Goal: Ask a question: Seek information or help from site administrators or community

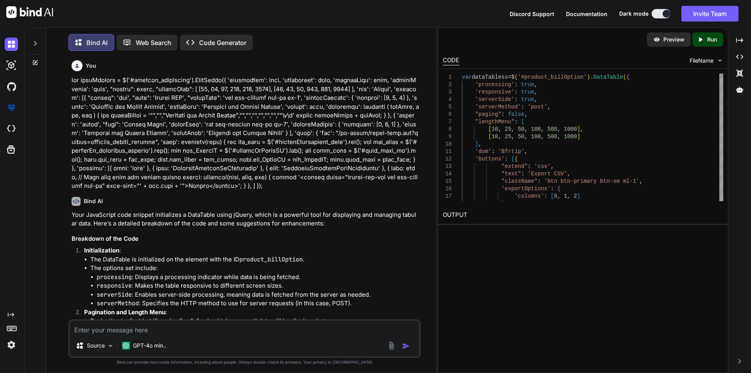
scroll to position [1395, 0]
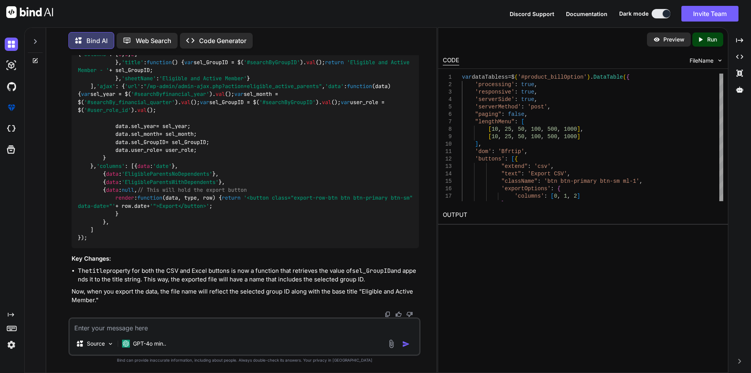
type textarea "h"
type textarea "x"
type textarea "hi"
type textarea "x"
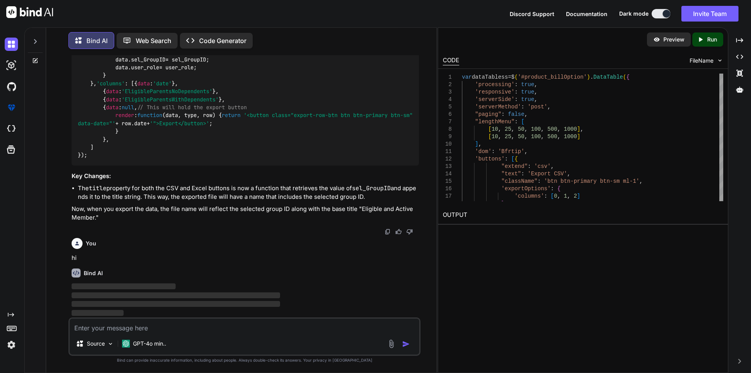
scroll to position [1478, 0]
type textarea "SELECT GROUP_CONCAT([DOMAIN_NAME]_product_ID) AS productID_details, GROUP_CONCA…"
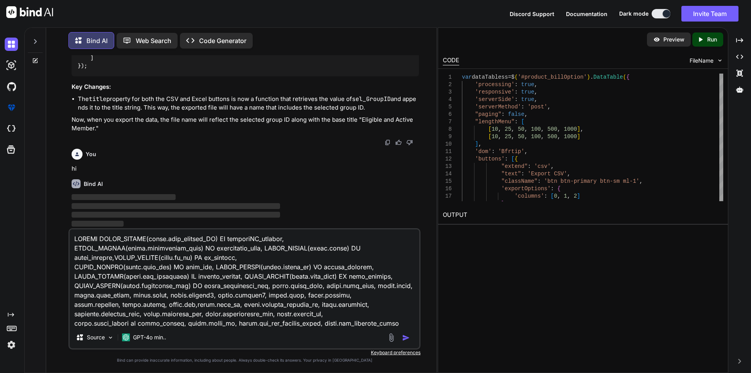
scroll to position [67, 0]
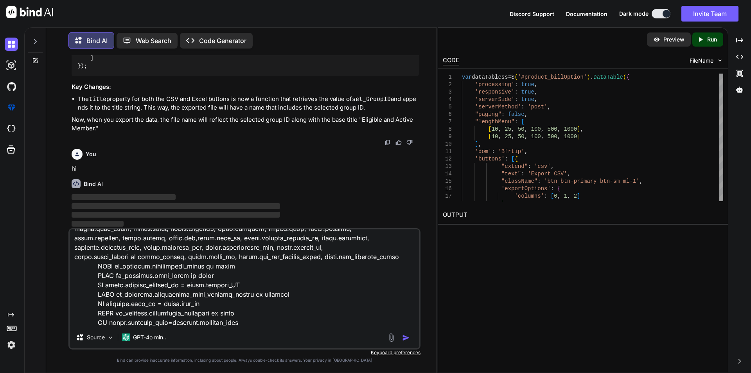
type textarea "x"
type textarea "SELECT GROUP_CONCAT([DOMAIN_NAME]_product_ID) AS productID_details, GROUP_CONCA…"
type textarea "x"
type textarea "SELECT GROUP_CONCAT([DOMAIN_NAME]_product_ID) AS productID_details, GROUP_CONCA…"
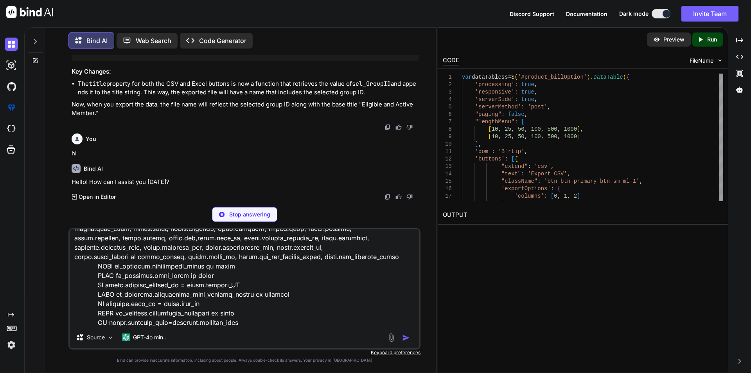
type textarea "x"
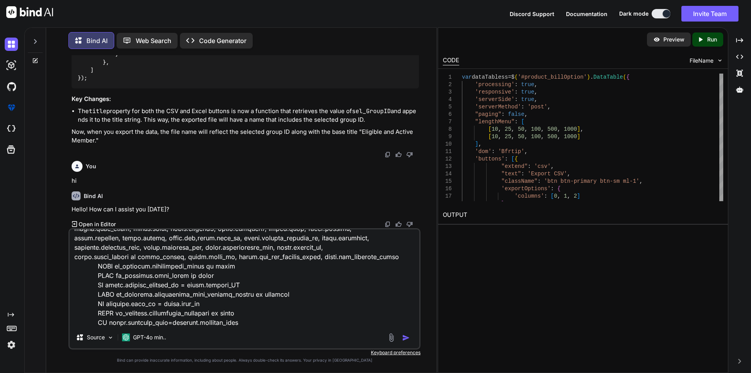
type textarea "SELECT GROUP_CONCAT([DOMAIN_NAME]_product_ID) AS productID_details, GROUP_CONCA…"
type textarea "x"
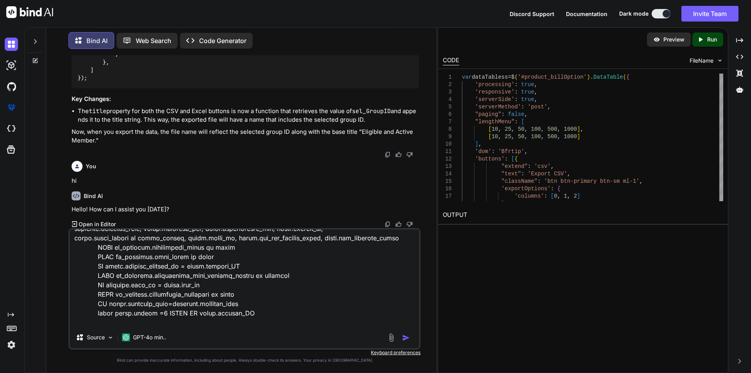
type textarea "SELECT GROUP_CONCAT([DOMAIN_NAME]_product_ID) AS productID_details, GROUP_CONCA…"
type textarea "x"
type textarea "SELECT GROUP_CONCAT([DOMAIN_NAME]_product_ID) AS productID_details, GROUP_CONCA…"
type textarea "x"
type textarea "SELECT GROUP_CONCAT([DOMAIN_NAME]_product_ID) AS productID_details, GROUP_CONCA…"
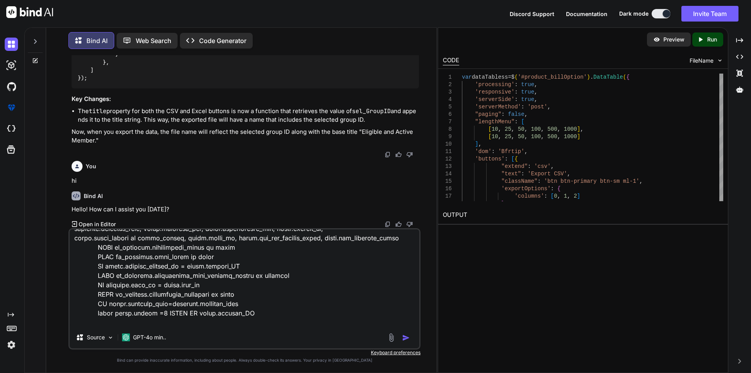
type textarea "x"
type textarea "SELECT GROUP_CONCAT([DOMAIN_NAME]_product_ID) AS productID_details, GROUP_CONCA…"
type textarea "x"
type textarea "SELECT GROUP_CONCAT([DOMAIN_NAME]_product_ID) AS productID_details, GROUP_CONCA…"
type textarea "x"
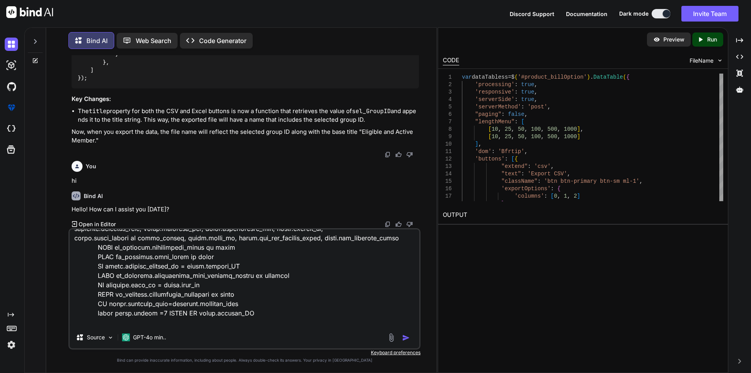
type textarea "SELECT GROUP_CONCAT([DOMAIN_NAME]_product_ID) AS productID_details, GROUP_CONCA…"
type textarea "x"
type textarea "SELECT GROUP_CONCAT([DOMAIN_NAME]_product_ID) AS productID_details, GROUP_CONCA…"
type textarea "x"
type textarea "SELECT GROUP_CONCAT([DOMAIN_NAME]_product_ID) AS productID_details, GROUP_CONCA…"
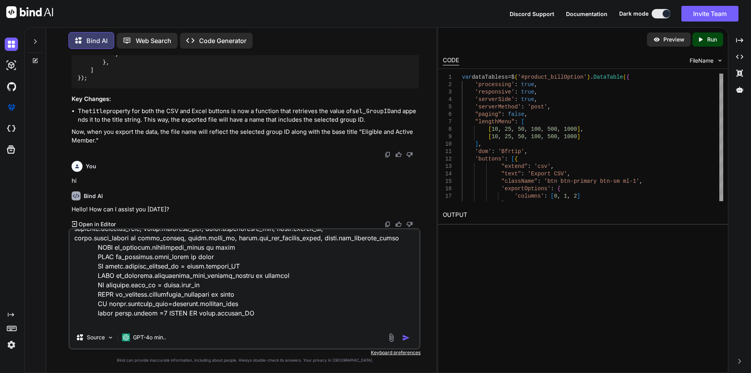
type textarea "x"
type textarea "SELECT GROUP_CONCAT([DOMAIN_NAME]_product_ID) AS productID_details, GROUP_CONCA…"
type textarea "x"
type textarea "SELECT GROUP_CONCAT([DOMAIN_NAME]_product_ID) AS productID_details, GROUP_CONCA…"
type textarea "x"
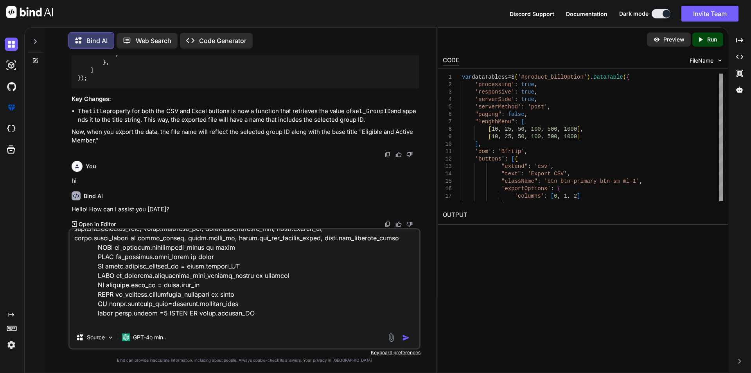
type textarea "SELECT GROUP_CONCAT([DOMAIN_NAME]_product_ID) AS productID_details, GROUP_CONCA…"
type textarea "x"
type textarea "SELECT GROUP_CONCAT([DOMAIN_NAME]_product_ID) AS productID_details, GROUP_CONCA…"
type textarea "x"
type textarea "SELECT GROUP_CONCAT([DOMAIN_NAME]_product_ID) AS productID_details, GROUP_CONCA…"
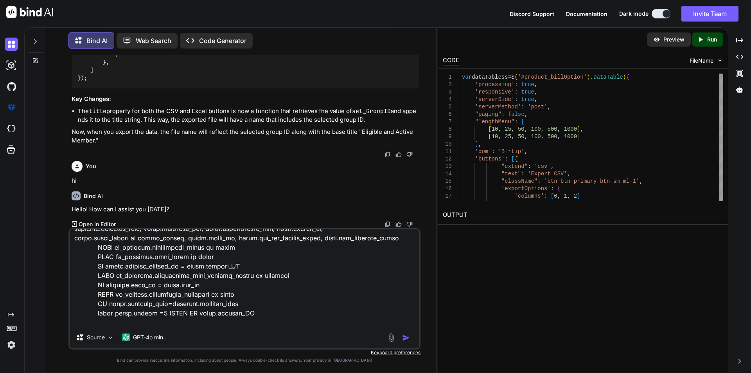
type textarea "x"
type textarea "SELECT GROUP_CONCAT([DOMAIN_NAME]_product_ID) AS productID_details, GROUP_CONCA…"
type textarea "x"
type textarea "SELECT GROUP_CONCAT([DOMAIN_NAME]_product_ID) AS productID_details, GROUP_CONCA…"
type textarea "x"
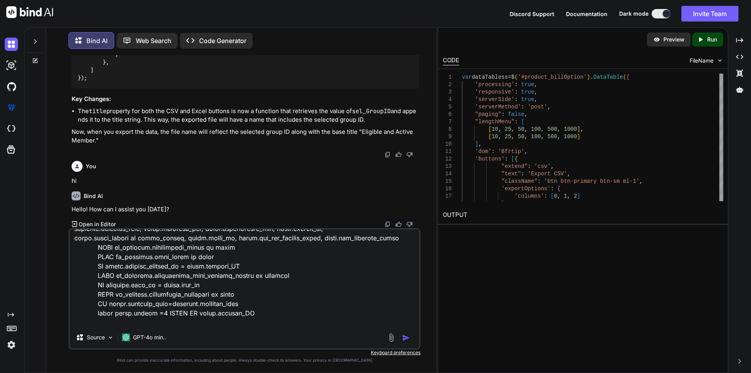
type textarea "SELECT GROUP_CONCAT([DOMAIN_NAME]_product_ID) AS productID_details, GROUP_CONCA…"
type textarea "x"
type textarea "SELECT GROUP_CONCAT([DOMAIN_NAME]_product_ID) AS productID_details, GROUP_CONCA…"
type textarea "x"
type textarea "SELECT GROUP_CONCAT([DOMAIN_NAME]_product_ID) AS productID_details, GROUP_CONCA…"
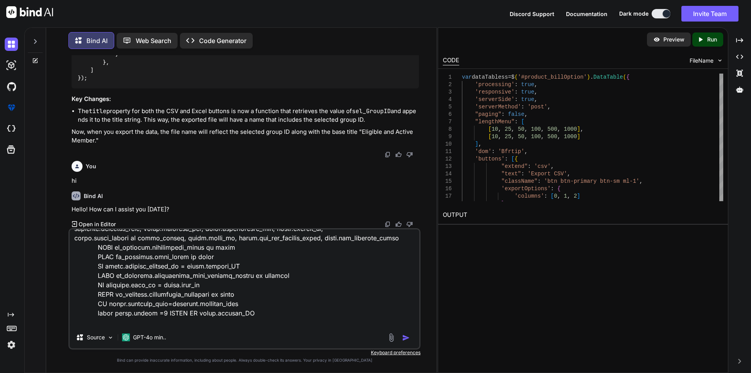
type textarea "x"
type textarea "SELECT GROUP_CONCAT([DOMAIN_NAME]_product_ID) AS productID_details, GROUP_CONCA…"
type textarea "x"
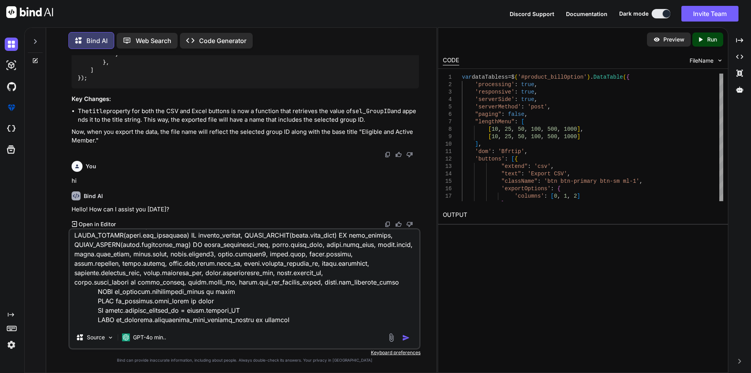
scroll to position [86, 0]
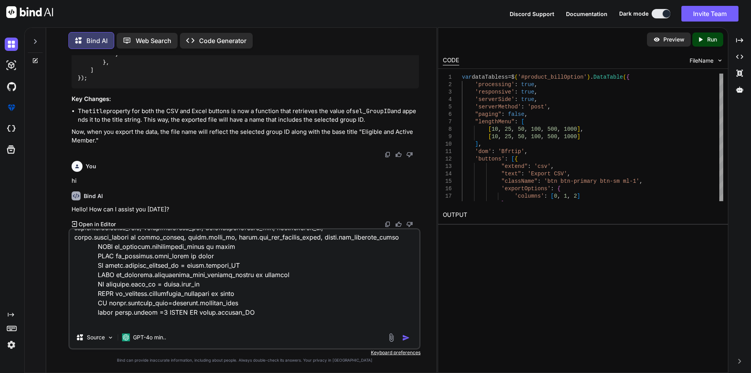
type textarea "SELECT GROUP_CONCAT([DOMAIN_NAME]_product_ID) AS productID_details, GROUP_CONCA…"
type textarea "x"
type textarea "SELECT GROUP_CONCAT([DOMAIN_NAME]_product_ID) AS productID_details, GROUP_CONCA…"
type textarea "x"
type textarea "SELECT GROUP_CONCAT([DOMAIN_NAME]_product_ID) AS productID_details, GROUP_CONCA…"
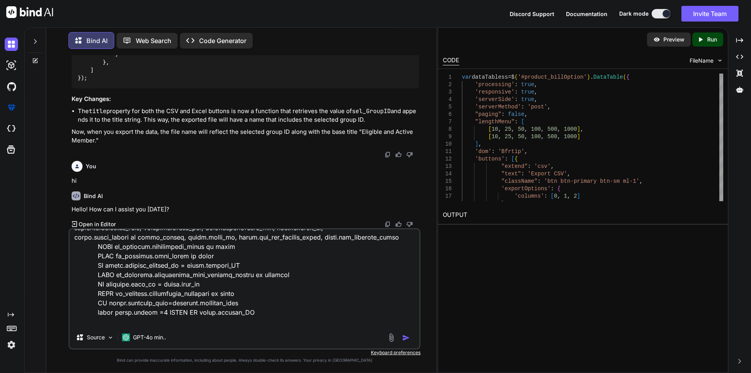
type textarea "x"
type textarea "SELECT GROUP_CONCAT([DOMAIN_NAME]_product_ID) AS productID_details, GROUP_CONCA…"
type textarea "x"
type textarea "SELECT GROUP_CONCAT([DOMAIN_NAME]_product_ID) AS productID_details, GROUP_CONCA…"
type textarea "x"
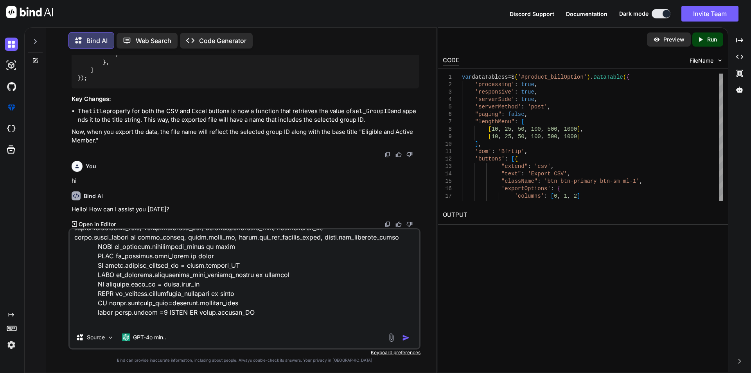
type textarea "SELECT GROUP_CONCAT([DOMAIN_NAME]_product_ID) AS productID_details, GROUP_CONCA…"
type textarea "x"
type textarea "SELECT GROUP_CONCAT([DOMAIN_NAME]_product_ID) AS productID_details, GROUP_CONCA…"
type textarea "x"
type textarea "SELECT GROUP_CONCAT([DOMAIN_NAME]_product_ID) AS productID_details, GROUP_CONCA…"
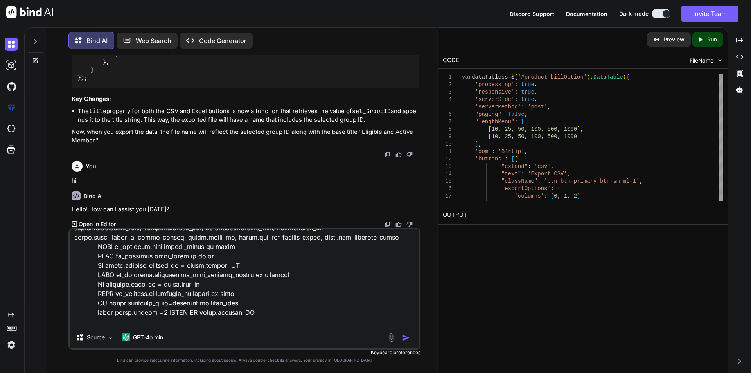
type textarea "x"
type textarea "SELECT GROUP_CONCAT([DOMAIN_NAME]_product_ID) AS productID_details, GROUP_CONCA…"
type textarea "x"
type textarea "SELECT GROUP_CONCAT([DOMAIN_NAME]_product_ID) AS productID_details, GROUP_CONCA…"
type textarea "x"
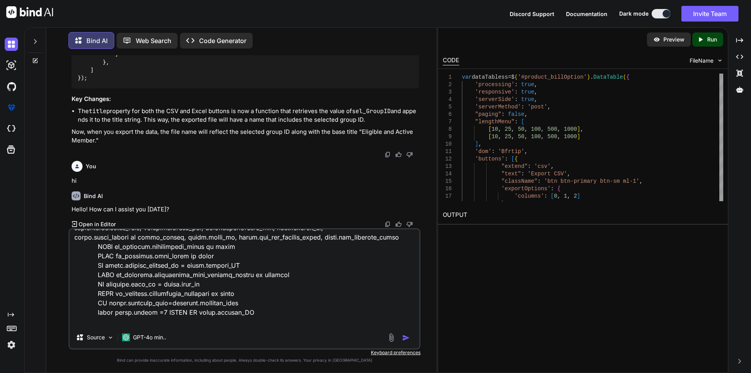
type textarea "SELECT GROUP_CONCAT([DOMAIN_NAME]_product_ID) AS productID_details, GROUP_CONCA…"
type textarea "x"
type textarea "SELECT GROUP_CONCAT([DOMAIN_NAME]_product_ID) AS productID_details, GROUP_CONCA…"
type textarea "x"
type textarea "SELECT GROUP_CONCAT([DOMAIN_NAME]_product_ID) AS productID_details, GROUP_CONCA…"
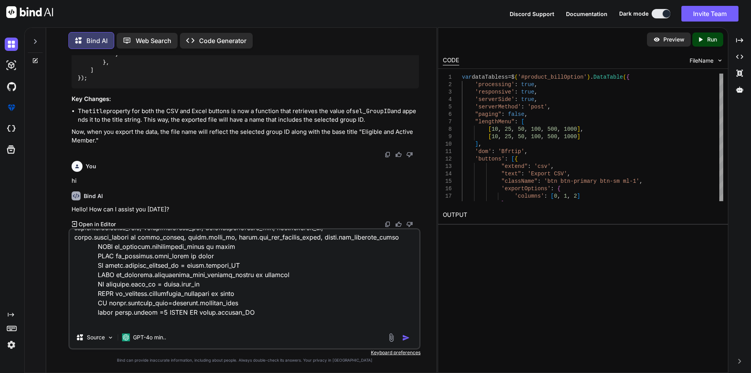
type textarea "x"
type textarea "SELECT GROUP_CONCAT([DOMAIN_NAME]_product_ID) AS productID_details, GROUP_CONCA…"
type textarea "x"
type textarea "SELECT GROUP_CONCAT([DOMAIN_NAME]_product_ID) AS productID_details, GROUP_CONCA…"
type textarea "x"
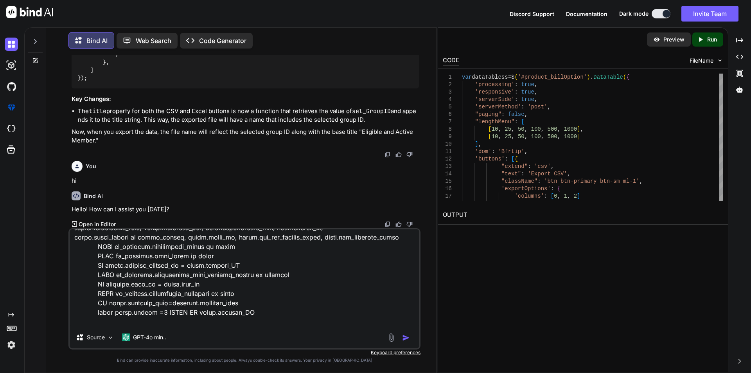
type textarea "SELECT GROUP_CONCAT([DOMAIN_NAME]_product_ID) AS productID_details, GROUP_CONCA…"
type textarea "x"
type textarea "SELECT GROUP_CONCAT([DOMAIN_NAME]_product_ID) AS productID_details, GROUP_CONCA…"
type textarea "x"
type textarea "SELECT GROUP_CONCAT([DOMAIN_NAME]_product_ID) AS productID_details, GROUP_CONCA…"
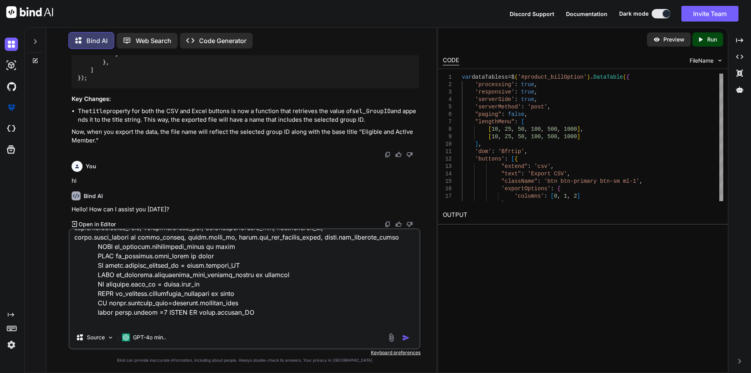
type textarea "x"
type textarea "SELECT GROUP_CONCAT([DOMAIN_NAME]_product_ID) AS productID_details, GROUP_CONCA…"
type textarea "x"
type textarea "SELECT GROUP_CONCAT([DOMAIN_NAME]_product_ID) AS productID_details, GROUP_CONCA…"
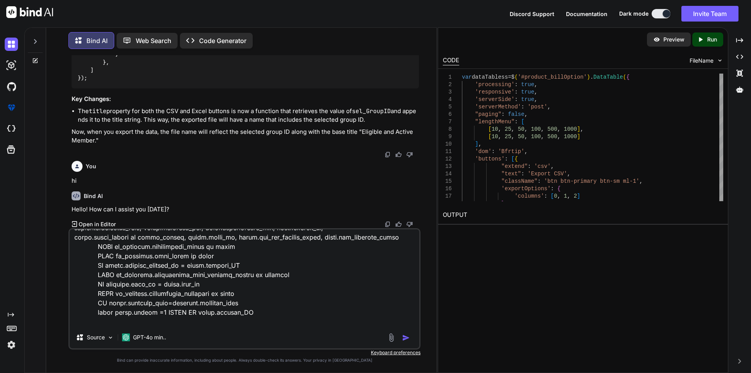
type textarea "x"
type textarea "SELECT GROUP_CONCAT([DOMAIN_NAME]_product_ID) AS productID_details, GROUP_CONCA…"
type textarea "x"
type textarea "SELECT GROUP_CONCAT([DOMAIN_NAME]_product_ID) AS productID_details, GROUP_CONCA…"
type textarea "x"
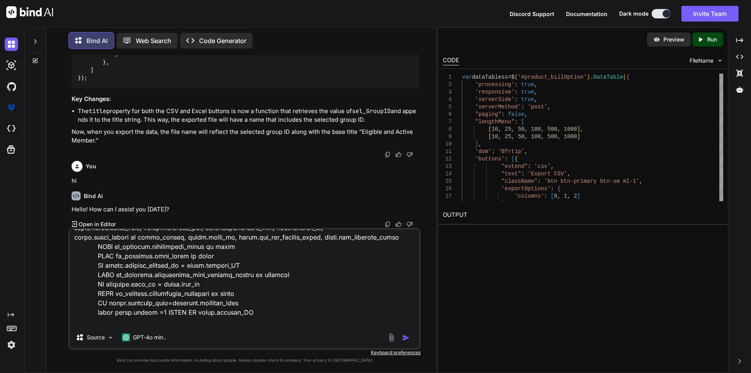
type textarea "SELECT GROUP_CONCAT([DOMAIN_NAME]_product_ID) AS productID_details, GROUP_CONCA…"
type textarea "x"
type textarea "SELECT GROUP_CONCAT([DOMAIN_NAME]_product_ID) AS productID_details, GROUP_CONCA…"
type textarea "x"
type textarea "SELECT GROUP_CONCAT([DOMAIN_NAME]_product_ID) AS productID_details, GROUP_CONCA…"
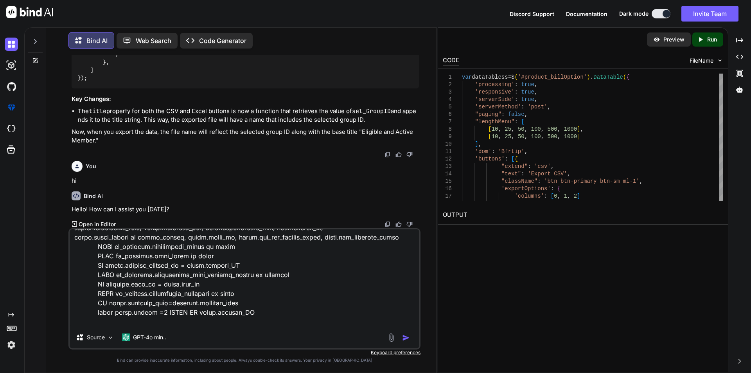
type textarea "x"
type textarea "SELECT GROUP_CONCAT([DOMAIN_NAME]_product_ID) AS productID_details, GROUP_CONCA…"
type textarea "x"
type textarea "SELECT GROUP_CONCAT([DOMAIN_NAME]_product_ID) AS productID_details, GROUP_CONCA…"
type textarea "x"
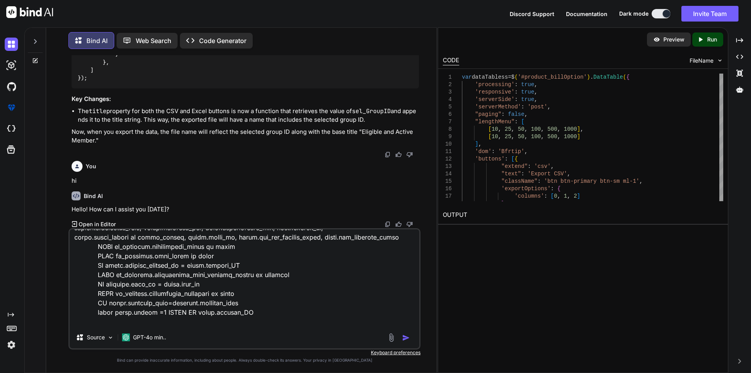
type textarea "SELECT GROUP_CONCAT([DOMAIN_NAME]_product_ID) AS productID_details, GROUP_CONCA…"
type textarea "x"
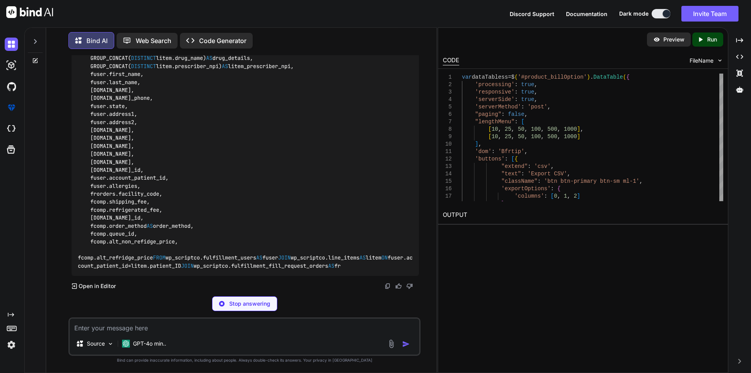
scroll to position [1955, 0]
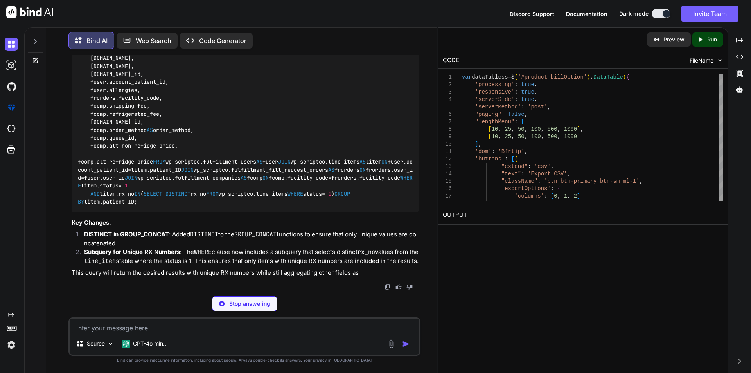
type textarea "x"
type textarea "GROUP BY litem.patient_ID;"
type textarea "x"
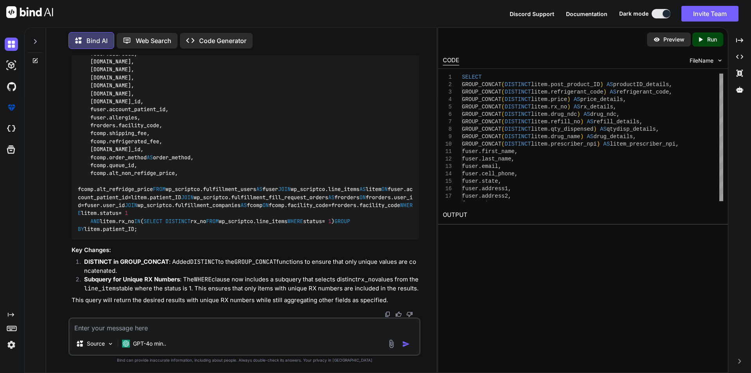
scroll to position [2162, 0]
click at [179, 326] on textarea at bounding box center [245, 326] width 350 height 14
paste textarea "fuser.language, fuser.gender, fuser.dob,fuser.user_id, fuser.account_patient_id…"
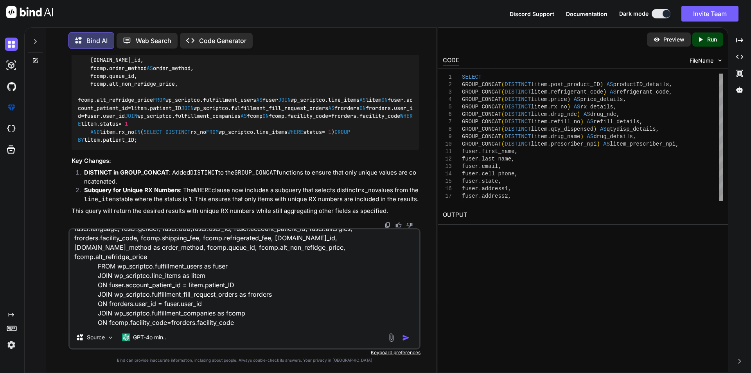
scroll to position [29, 0]
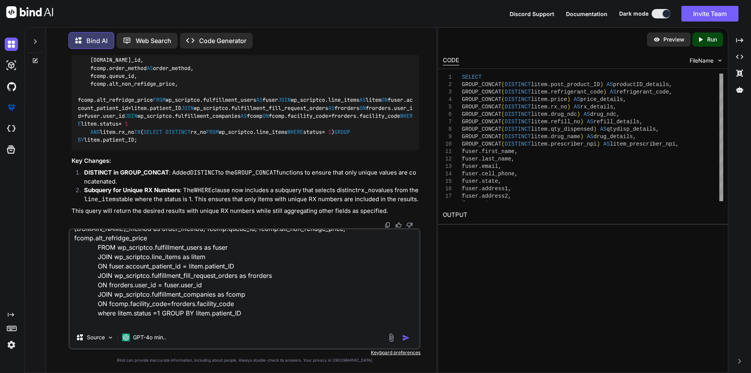
click at [172, 263] on textarea "fuser.language, fuser.gender, fuser.dob,fuser.user_id, fuser.account_patient_id…" at bounding box center [245, 277] width 350 height 97
click at [173, 325] on textarea "fuser.language, fuser.gender, fuser.dob,fuser.user_id, fuser.account_patient_id…" at bounding box center [245, 277] width 350 height 97
paste textarea "fulfillment_fill_request_orders"
type textarea "fuser.language, fuser.gender, fuser.dob,fuser.user_id, fuser.account_patient_id…"
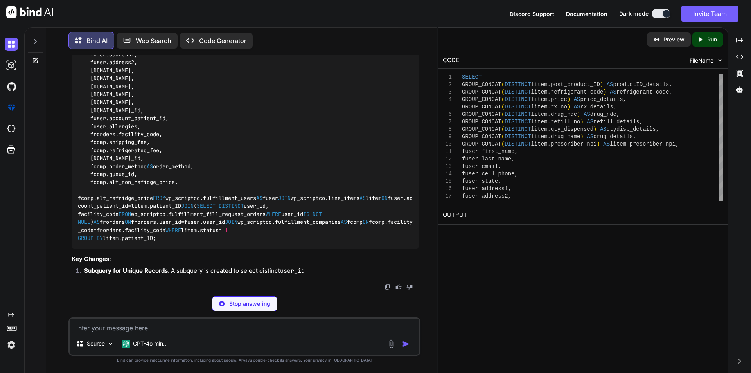
scroll to position [2779, 0]
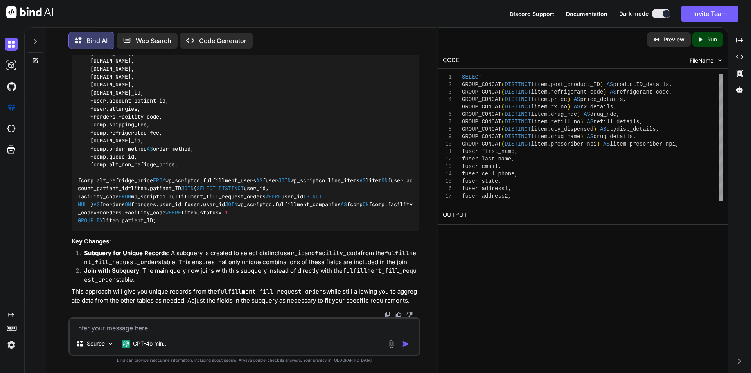
drag, startPoint x: 255, startPoint y: 191, endPoint x: 89, endPoint y: 160, distance: 168.3
click at [89, 160] on div "SELECT GROUP_CONCAT( DISTINCT [DOMAIN_NAME]_product_ID) AS productID_details, G…" at bounding box center [246, 73] width 348 height 316
copy code "( SELECT DISTINCT user_id, facility_code FROM wp_scriptco.fulfillment_fill_requ…"
click at [209, 226] on div "SELECT GROUP_CONCAT( DISTINCT [DOMAIN_NAME]_product_ID) AS productID_details, G…" at bounding box center [246, 73] width 348 height 316
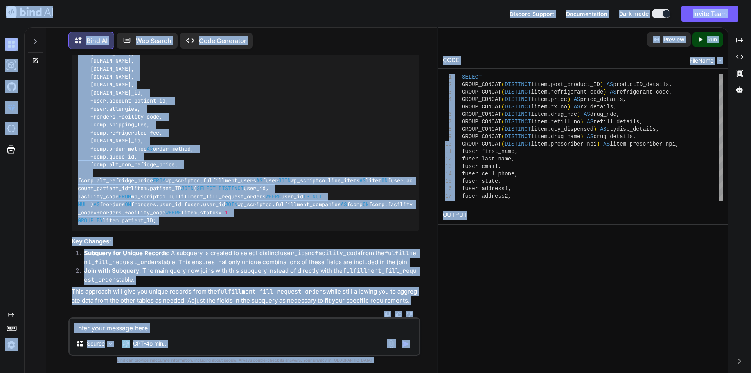
scroll to position [2348, 0]
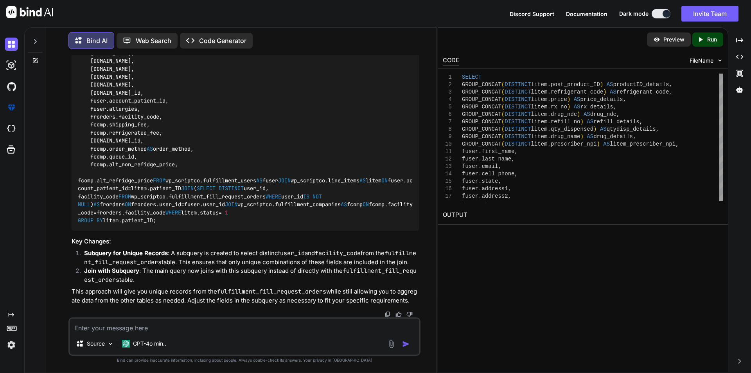
click at [185, 341] on div "Source GPT-4o min.." at bounding box center [245, 345] width 350 height 19
click at [191, 330] on textarea at bounding box center [245, 326] width 350 height 14
type textarea "This is wrong"
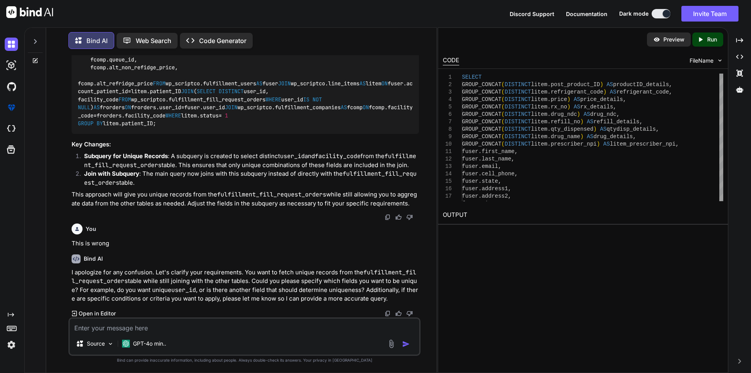
scroll to position [2894, 0]
click at [147, 328] on textarea at bounding box center [245, 326] width 350 height 14
paste textarea "SELECT Distinct GROUP_CONCAT([DOMAIN_NAME]_product_ID) AS productID_details, GR…"
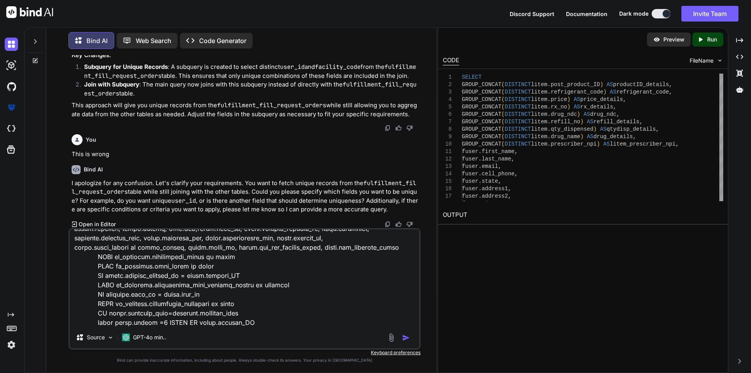
scroll to position [95, 0]
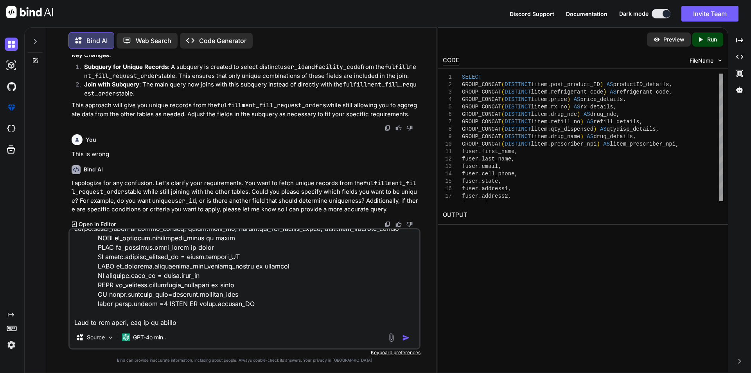
click at [195, 326] on textarea at bounding box center [245, 277] width 350 height 97
click at [240, 260] on textarea at bounding box center [245, 277] width 350 height 97
click at [202, 325] on textarea at bounding box center [245, 277] width 350 height 97
paste textarea "Array ( [0] => stdClass Object ( [productID_details] => 206824,206825,206825,20…"
type textarea "SELECT Distinct GROUP_CONCAT([DOMAIN_NAME]_product_ID) AS productID_details, GR…"
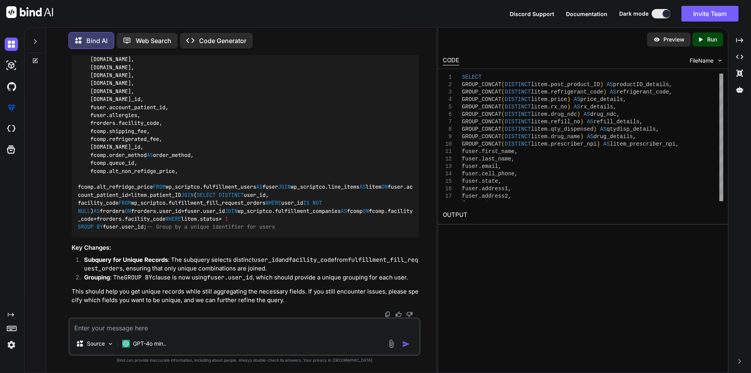
scroll to position [3373, 0]
click at [167, 325] on textarea at bounding box center [245, 326] width 350 height 14
type textarea "in group concat it shoulld return all the items equally"
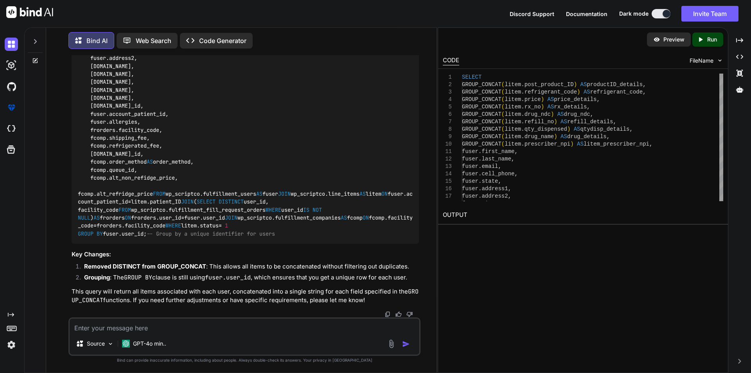
scroll to position [4117, 0]
click at [120, 324] on textarea at bounding box center [245, 326] width 350 height 14
paste textarea "SELECT Distinct GROUP_CONCAT([DOMAIN_NAME]_product_ID) AS productID_details, GR…"
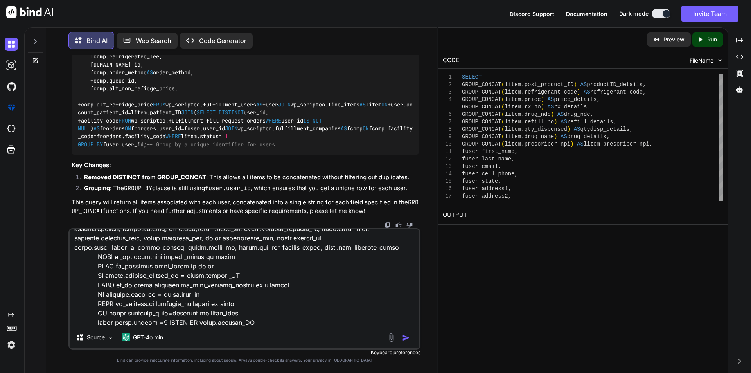
scroll to position [104, 0]
click at [158, 338] on p "GPT-4o min.." at bounding box center [149, 337] width 33 height 8
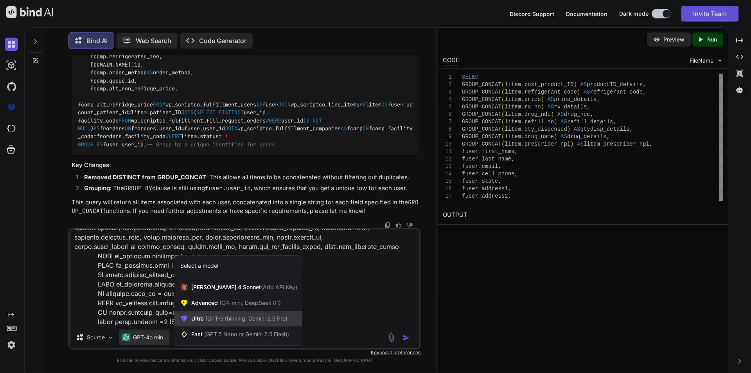
click at [249, 316] on span "(GPT-5 thinking, Gemini 2.5 Pro)" at bounding box center [246, 318] width 84 height 7
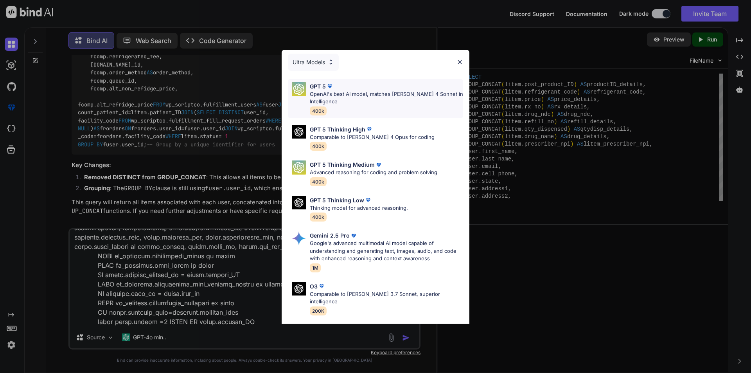
click at [376, 99] on p "OpenAI's best AI model, matches [PERSON_NAME] 4 Sonnet in Intelligence" at bounding box center [386, 97] width 153 height 15
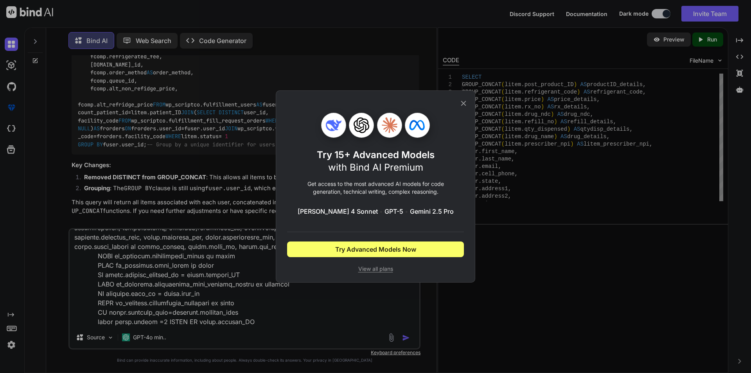
click at [460, 104] on icon at bounding box center [463, 103] width 9 height 9
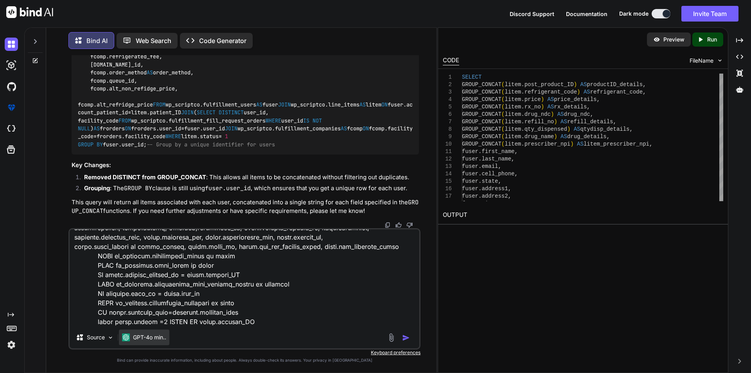
click at [137, 339] on p "GPT-4o min.." at bounding box center [149, 337] width 33 height 8
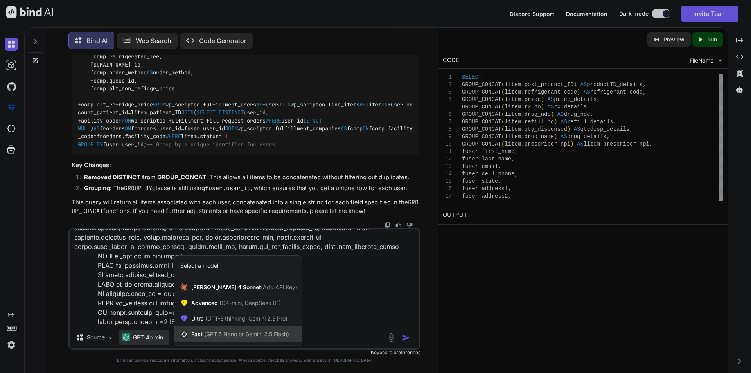
click at [265, 336] on span "(GPT 5 Nano or Gemini 2.5 Flash)" at bounding box center [246, 334] width 85 height 7
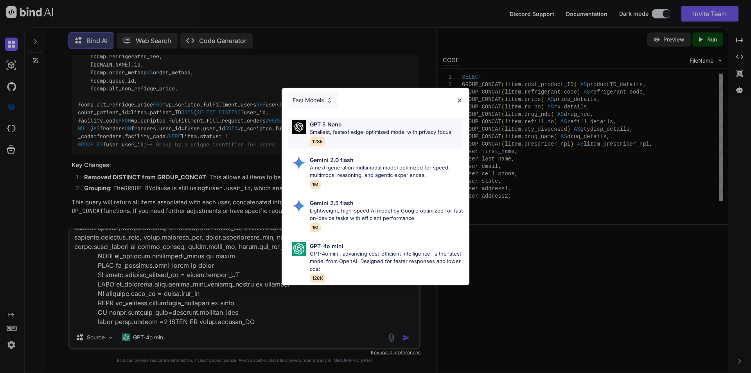
click at [365, 132] on p "Smallest, fastest edge-optimized model with privacy focus" at bounding box center [381, 132] width 142 height 8
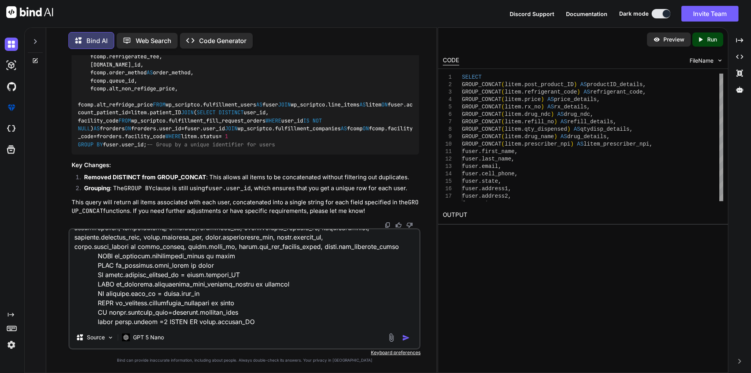
click at [155, 319] on textarea at bounding box center [245, 277] width 350 height 97
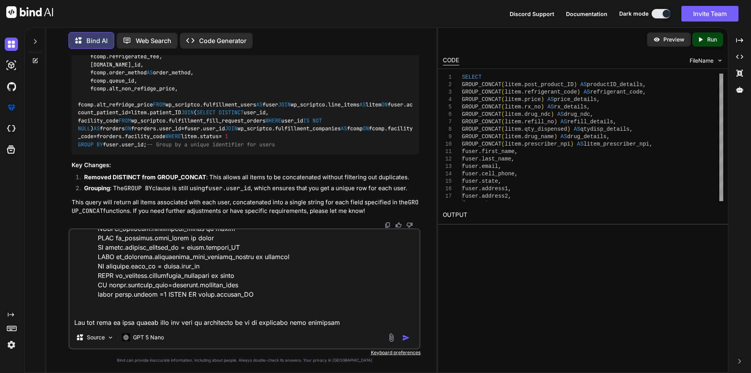
paste textarea "Array ( [0] => stdClass Object ( [productID_details] => 206824,206825,206825,20…"
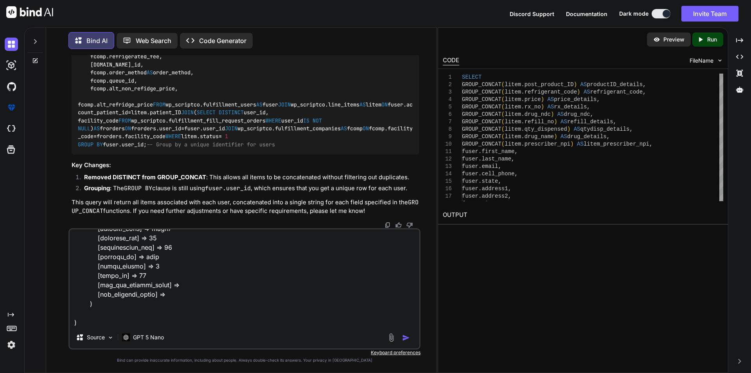
type textarea "SELECT Distinct GROUP_CONCAT([DOMAIN_NAME]_product_ID) AS productID_details, GR…"
click at [407, 337] on img "button" at bounding box center [406, 338] width 8 height 8
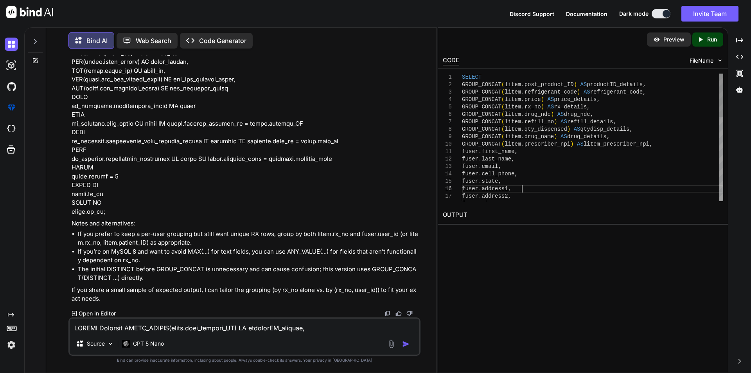
scroll to position [0, 0]
click at [528, 186] on div "SELECT GROUP_CONCAT ( litem . post_product_ID ) AS productID_details , GROUP_CO…" at bounding box center [592, 260] width 261 height 372
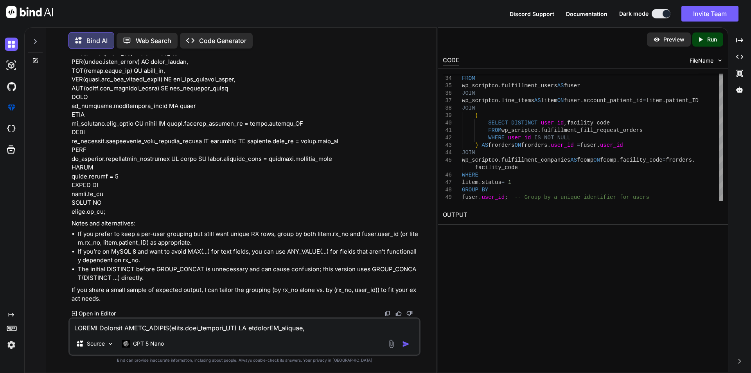
scroll to position [5285, 0]
click at [140, 326] on textarea at bounding box center [245, 326] width 350 height 14
type textarea "some elements are same for some"
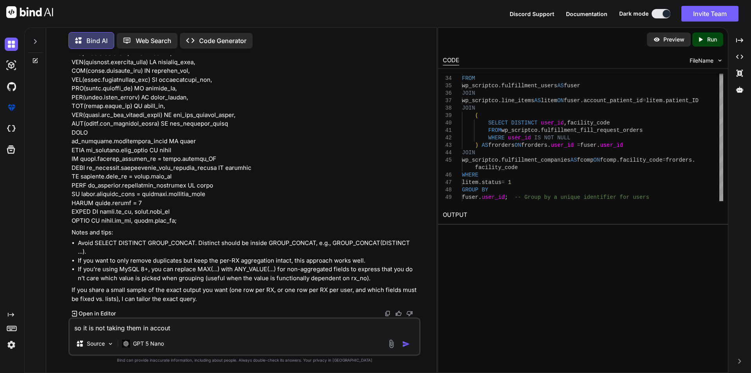
scroll to position [6324, 0]
type textarea "so it is not taking them into account"
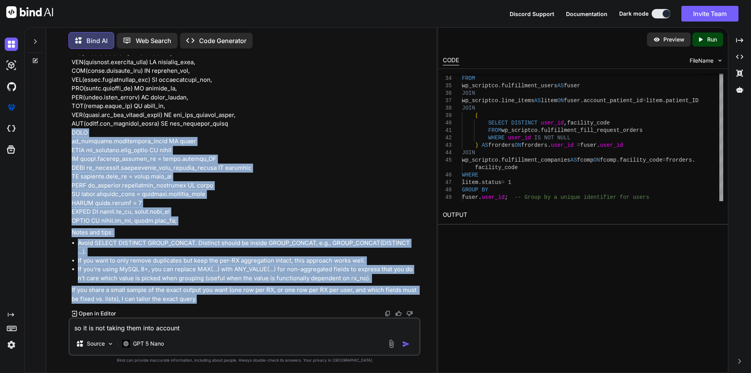
drag, startPoint x: 197, startPoint y: 298, endPoint x: 68, endPoint y: 134, distance: 208.5
click at [68, 134] on div "You Bind AI Your JavaScript code snippet initializes a DataTable using jQuery, …" at bounding box center [244, 213] width 352 height 317
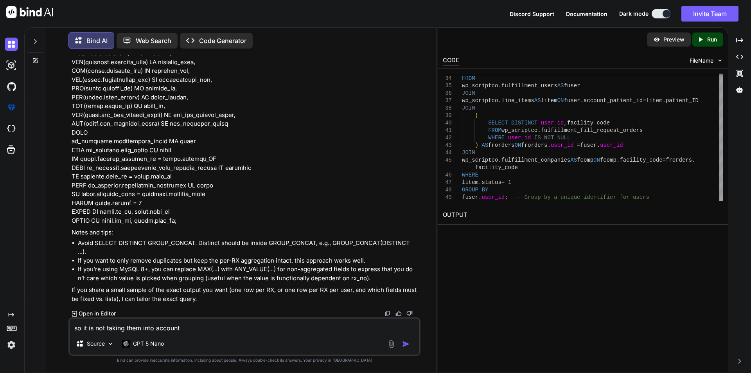
click at [318, 230] on p "Notes and tips:" at bounding box center [246, 232] width 348 height 9
drag, startPoint x: 203, startPoint y: 301, endPoint x: 200, endPoint y: 298, distance: 4.2
click at [200, 298] on p "If you share a small sample of the exact output you want (one row per RX, or on…" at bounding box center [246, 295] width 348 height 18
drag, startPoint x: 200, startPoint y: 298, endPoint x: 204, endPoint y: 295, distance: 4.7
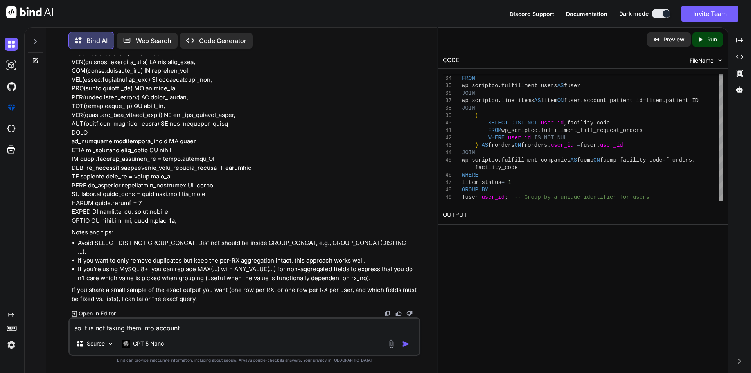
click at [204, 295] on p "If you share a small sample of the exact output you want (one row per RX, or on…" at bounding box center [246, 295] width 348 height 18
